Goal: Task Accomplishment & Management: Manage account settings

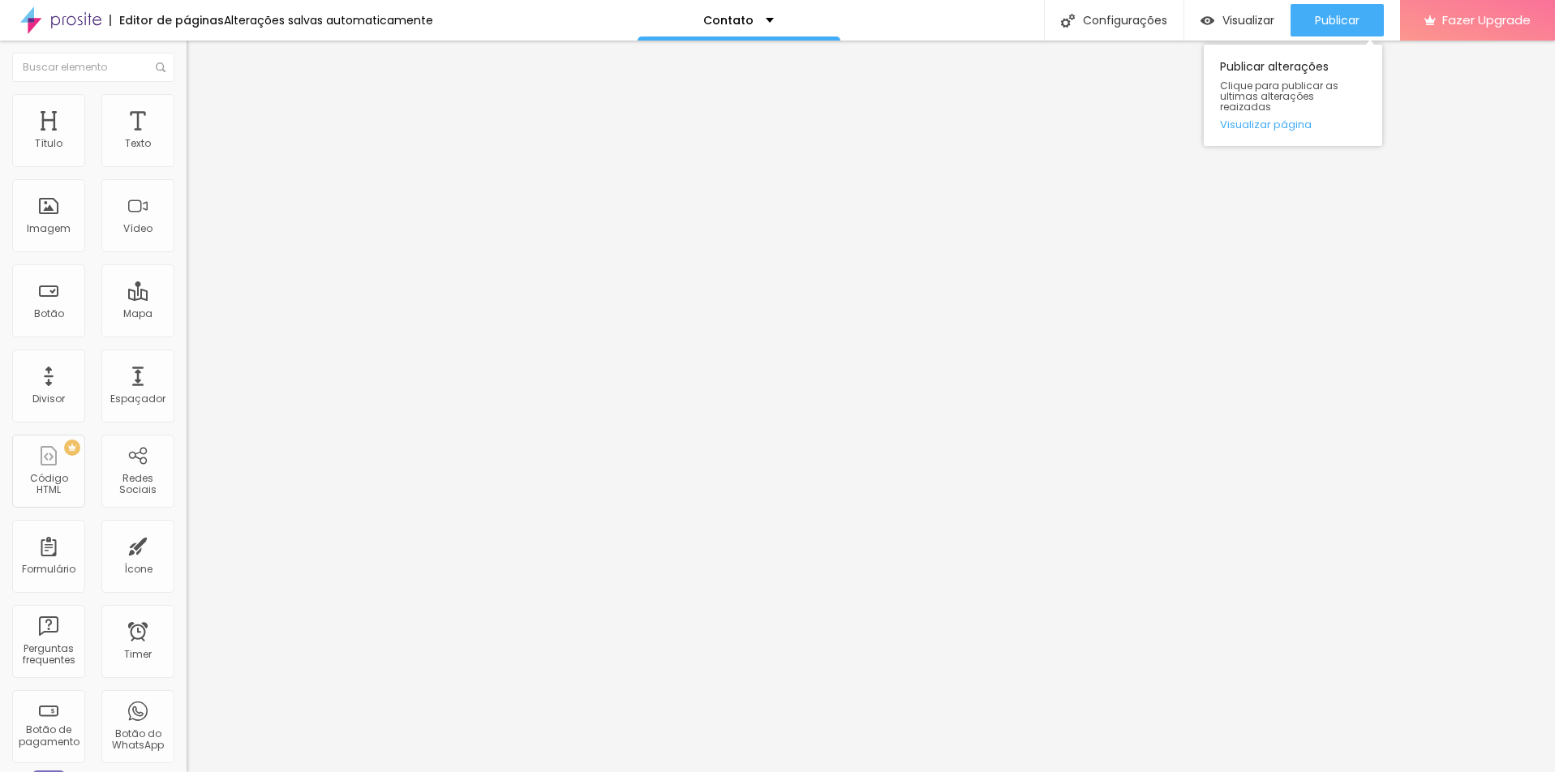
drag, startPoint x: 1341, startPoint y: 15, endPoint x: 1355, endPoint y: 50, distance: 38.3
click at [1341, 14] on span "Publicar" at bounding box center [1337, 20] width 45 height 13
click at [201, 112] on span "Estilo" at bounding box center [213, 105] width 25 height 14
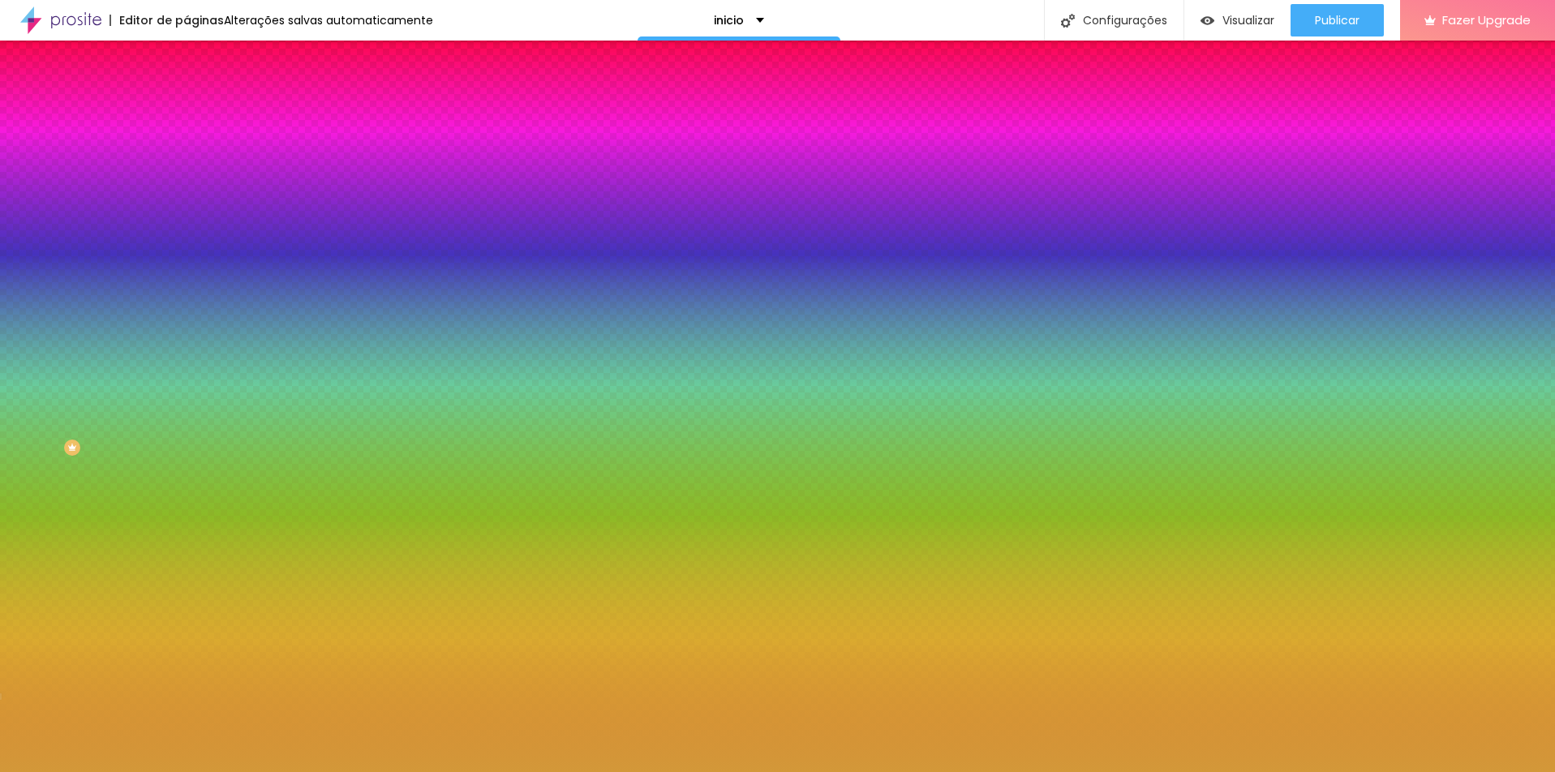
click at [275, 149] on span at bounding box center [280, 142] width 10 height 14
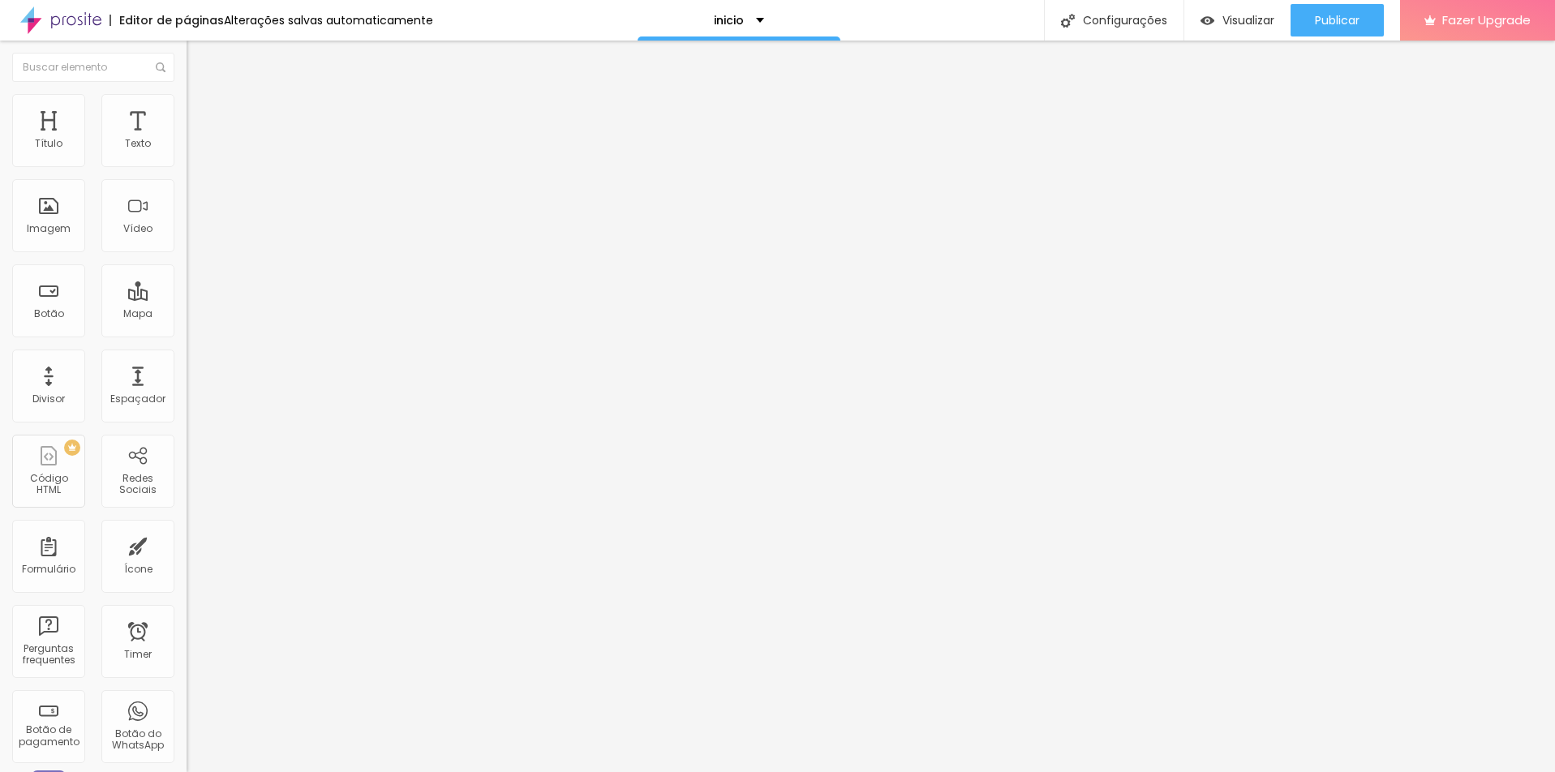
click at [187, 104] on img at bounding box center [194, 101] width 15 height 15
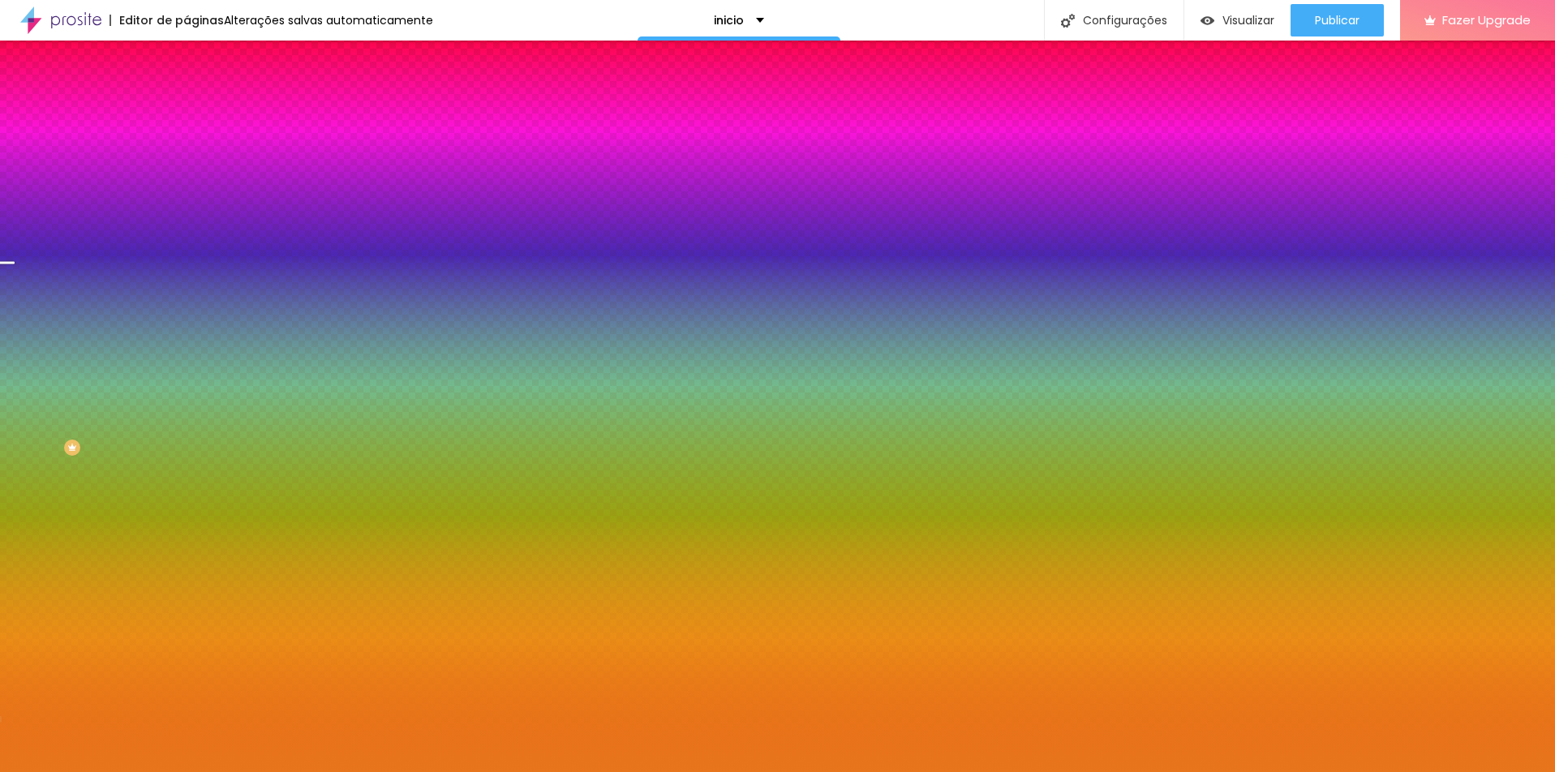
click at [275, 146] on img at bounding box center [280, 141] width 10 height 10
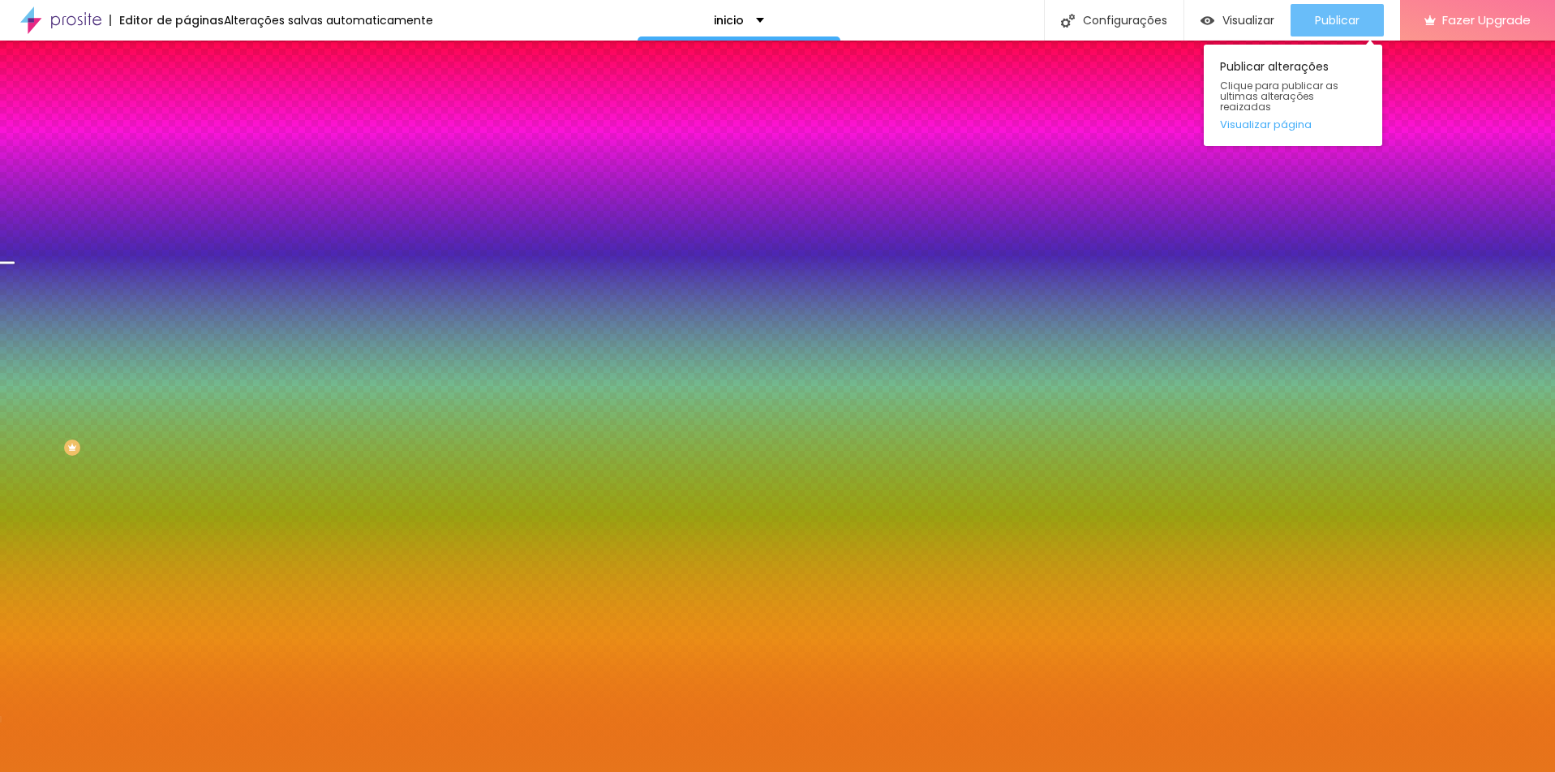
click at [1354, 15] on span "Publicar" at bounding box center [1337, 20] width 45 height 13
